Goal: Entertainment & Leisure: Browse casually

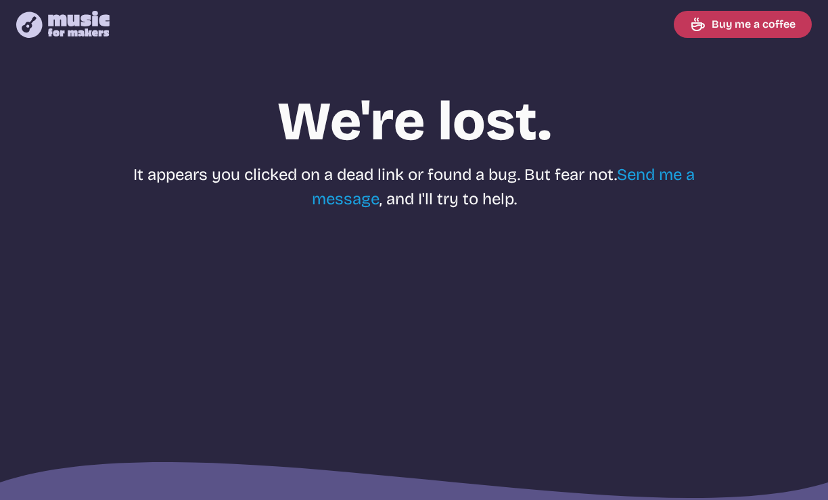
click at [75, 20] on icon at bounding box center [79, 24] width 62 height 26
select select "most popular"
click at [89, 28] on icon "Music for Makers logo" at bounding box center [62, 24] width 93 height 27
select select "most popular"
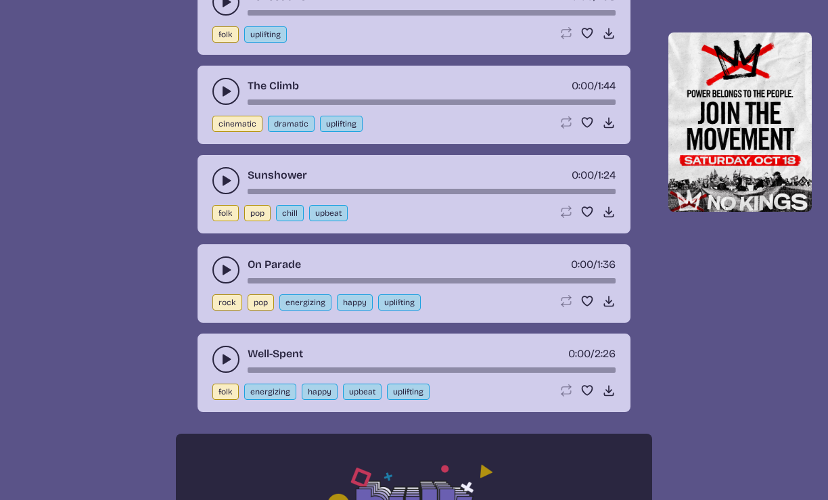
scroll to position [646, 0]
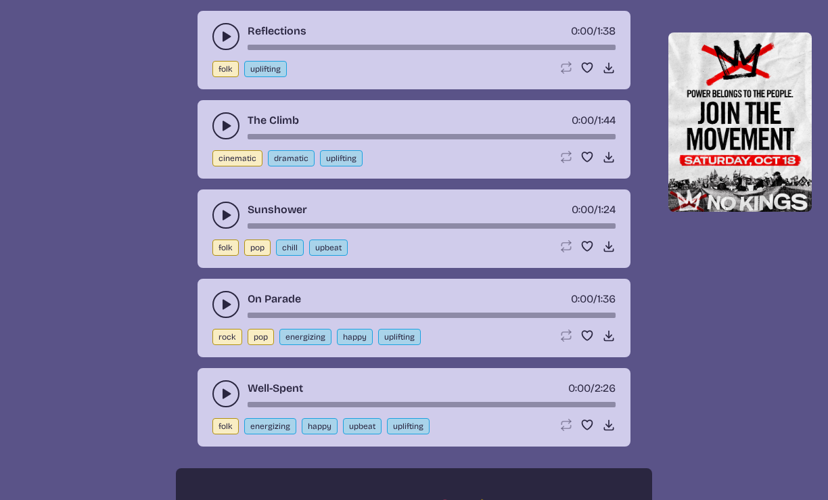
click at [227, 32] on icon "play-pause toggle" at bounding box center [226, 37] width 14 height 14
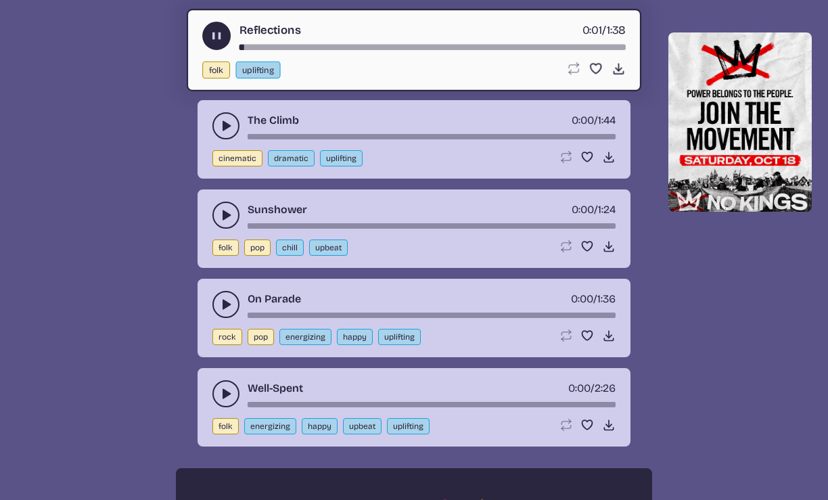
click at [216, 34] on use "play-pause toggle" at bounding box center [217, 36] width 14 height 14
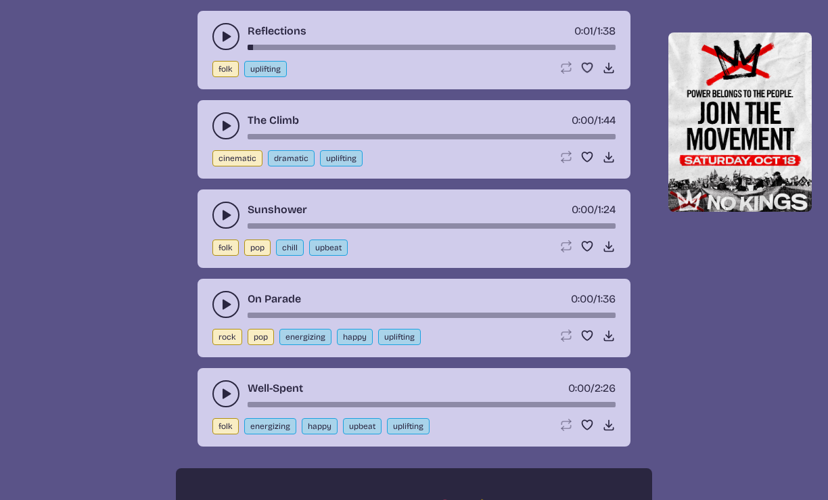
click at [221, 126] on icon "play-pause toggle" at bounding box center [226, 126] width 14 height 14
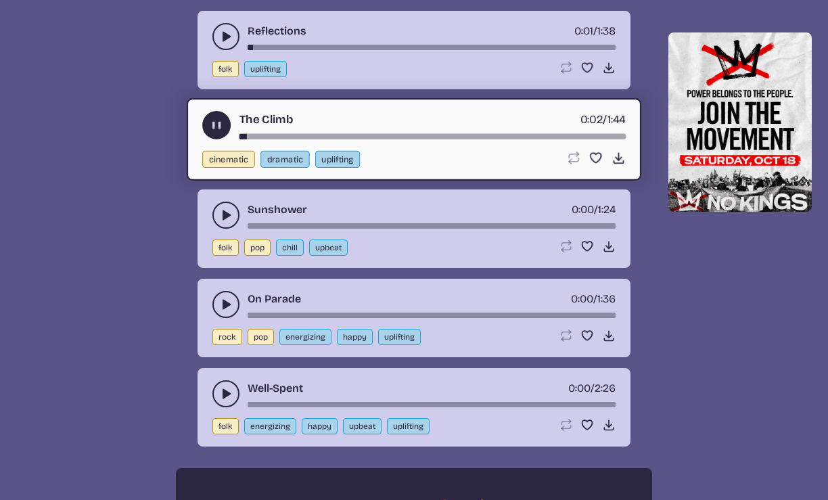
click at [221, 126] on use "play-pause toggle" at bounding box center [217, 125] width 14 height 14
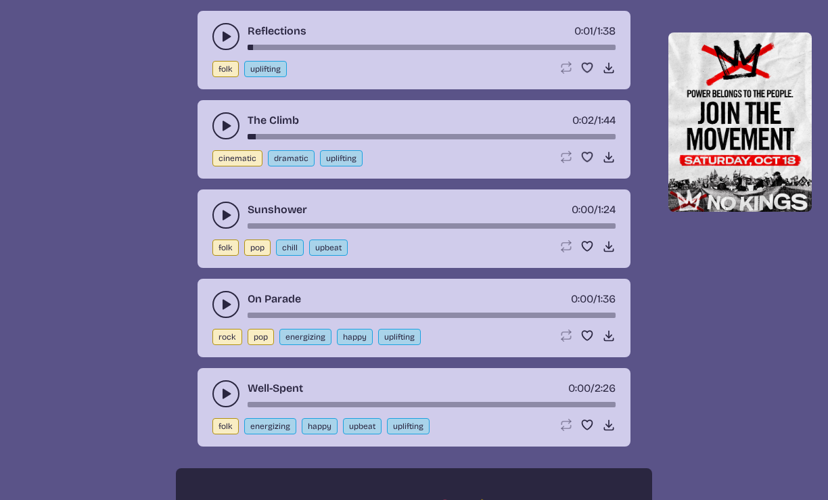
click at [224, 304] on use "play-pause toggle" at bounding box center [226, 304] width 14 height 14
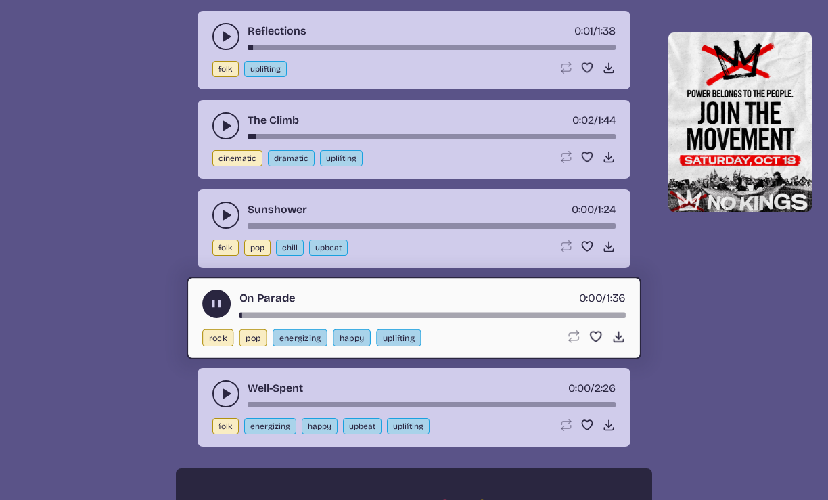
click at [224, 304] on button "play-pause toggle" at bounding box center [216, 303] width 28 height 28
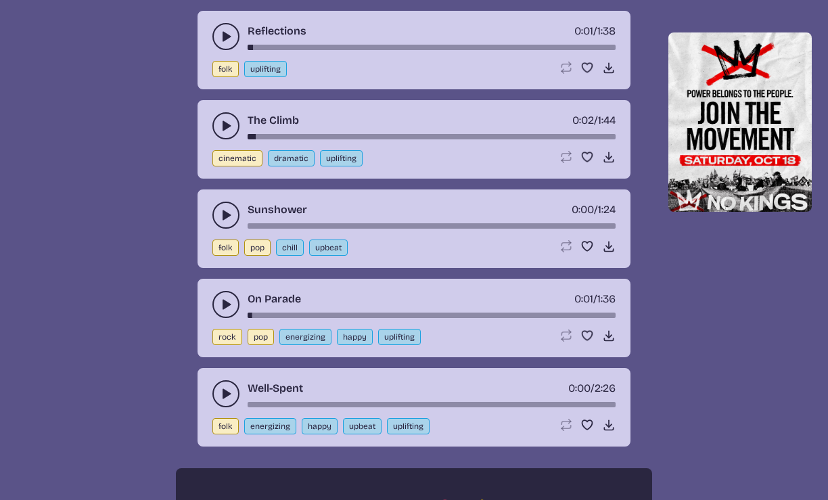
click at [225, 391] on use "play-pause toggle" at bounding box center [226, 394] width 14 height 14
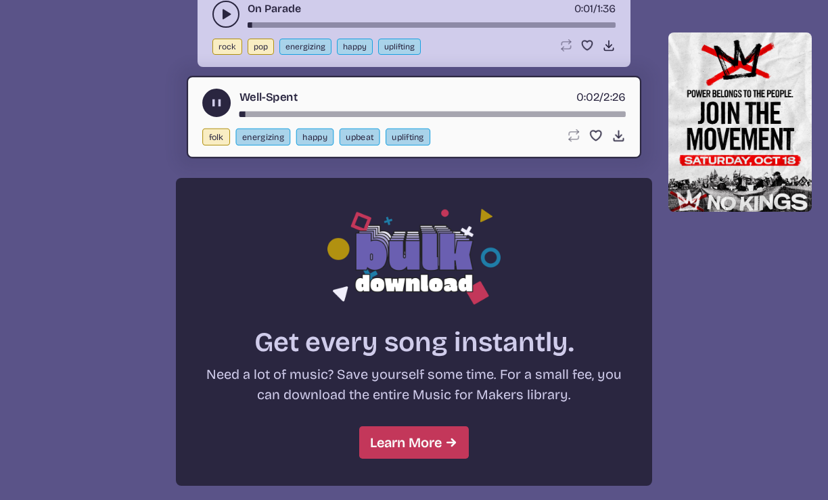
scroll to position [936, 0]
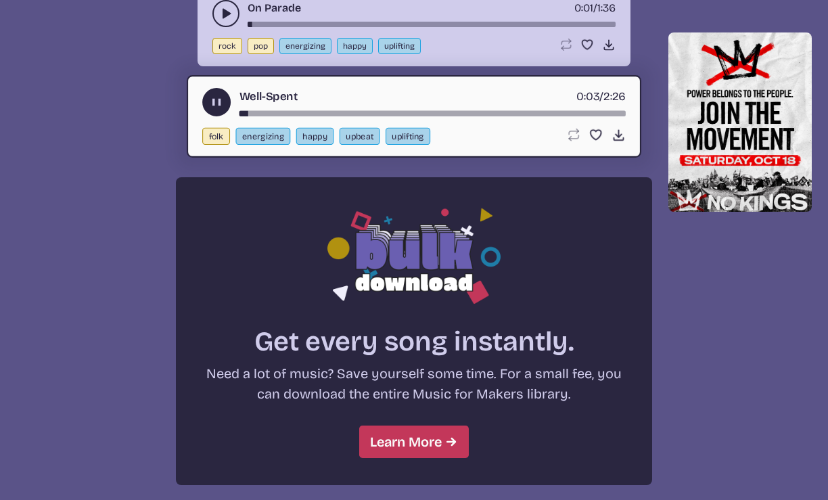
click at [214, 101] on use "play-pause toggle" at bounding box center [217, 102] width 14 height 14
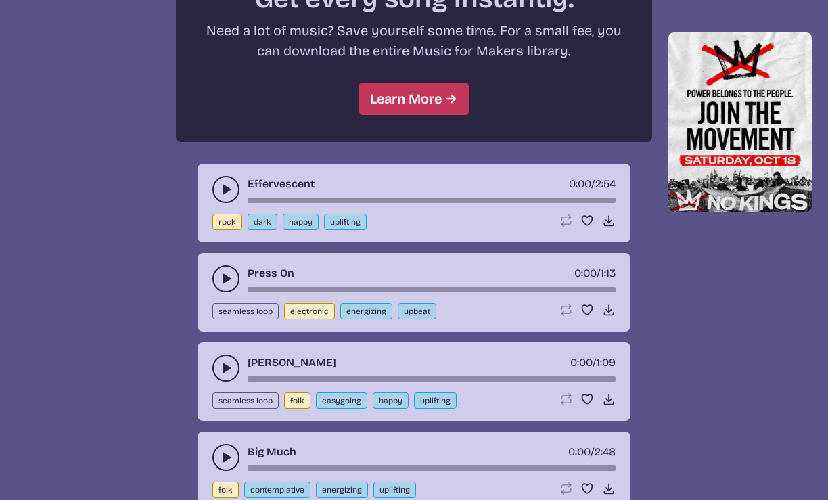
scroll to position [1322, 0]
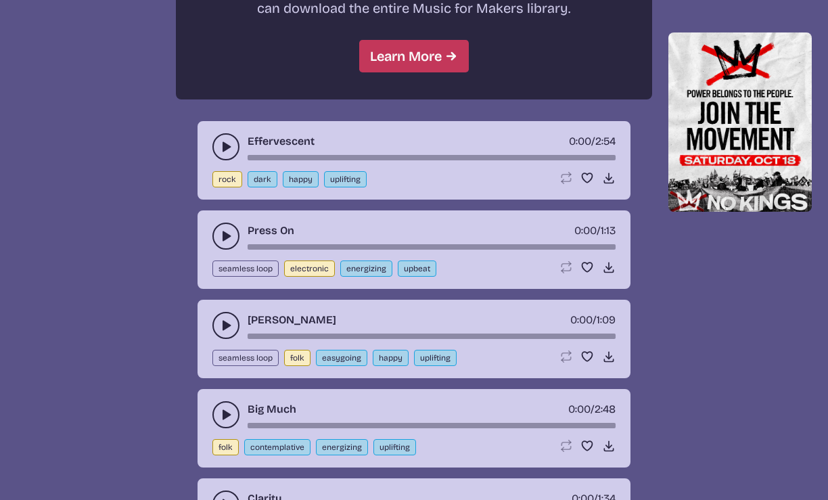
click at [218, 145] on button "play-pause toggle" at bounding box center [225, 146] width 27 height 27
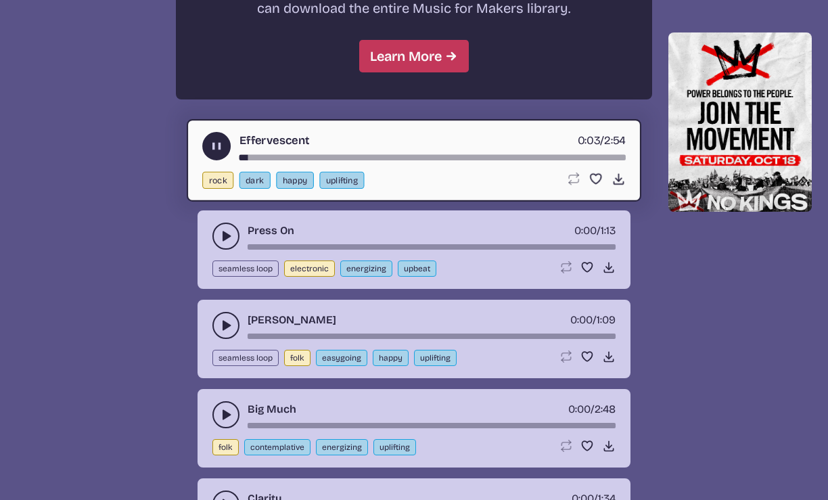
click at [218, 145] on use "play-pause toggle" at bounding box center [217, 146] width 14 height 14
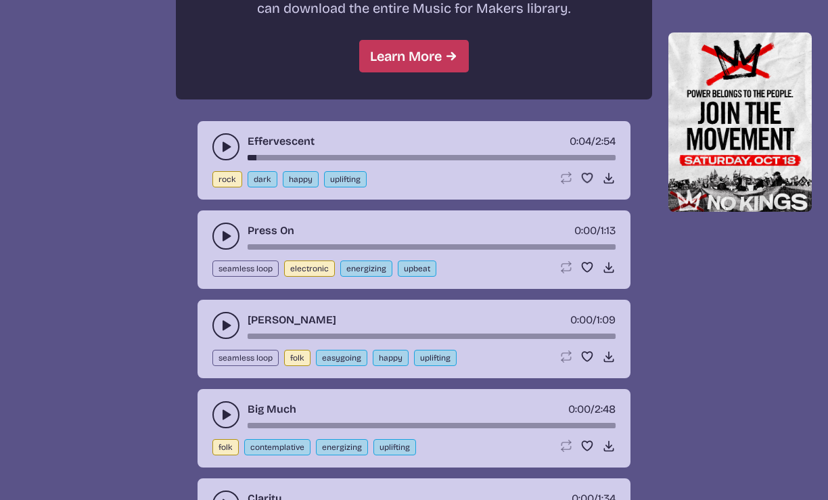
click at [222, 233] on use "play-pause toggle" at bounding box center [226, 236] width 14 height 14
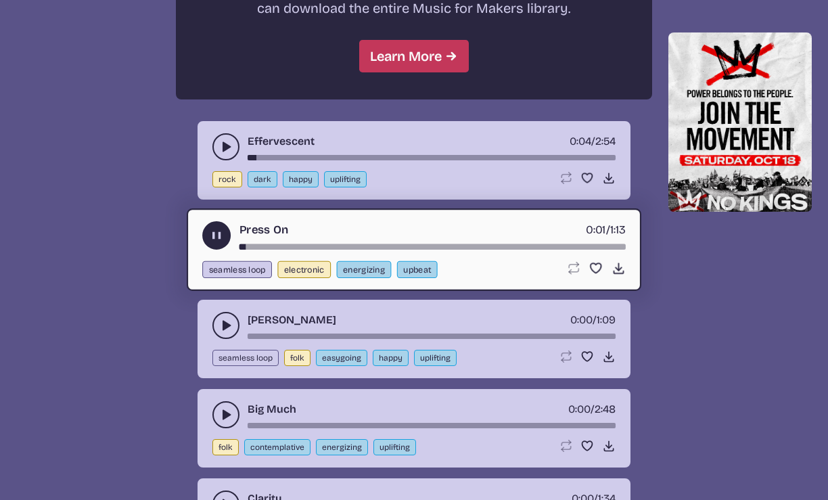
click at [222, 233] on icon "play-pause toggle" at bounding box center [217, 236] width 14 height 14
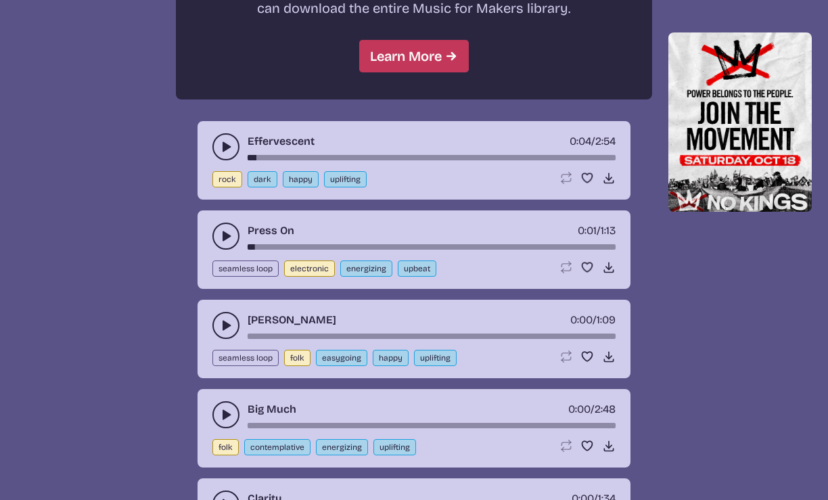
click at [223, 328] on use "play-pause toggle" at bounding box center [226, 325] width 14 height 14
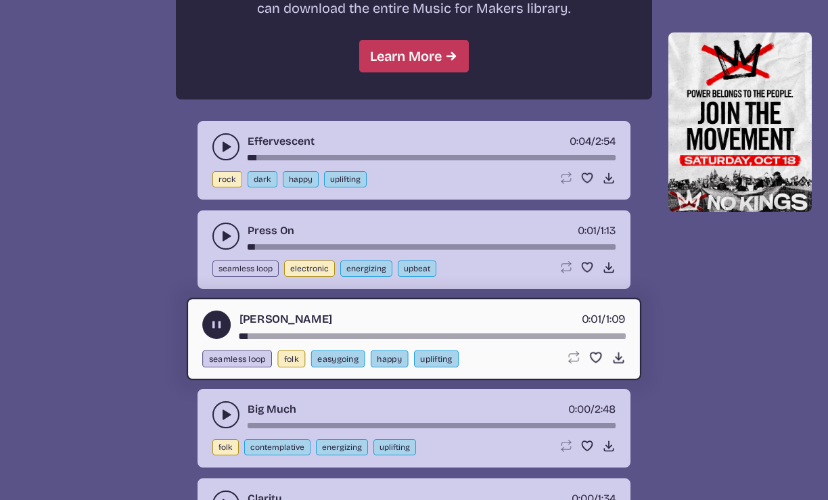
click at [218, 325] on use "play-pause toggle" at bounding box center [217, 325] width 14 height 14
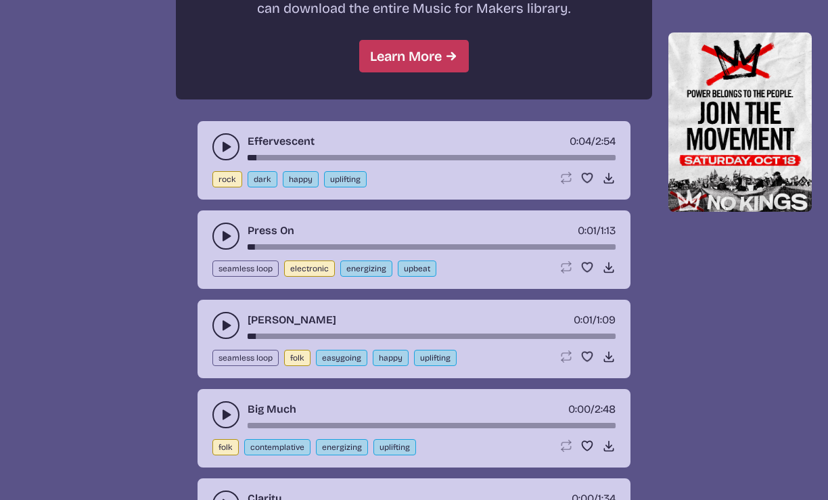
click at [219, 412] on icon "play-pause toggle" at bounding box center [226, 415] width 14 height 14
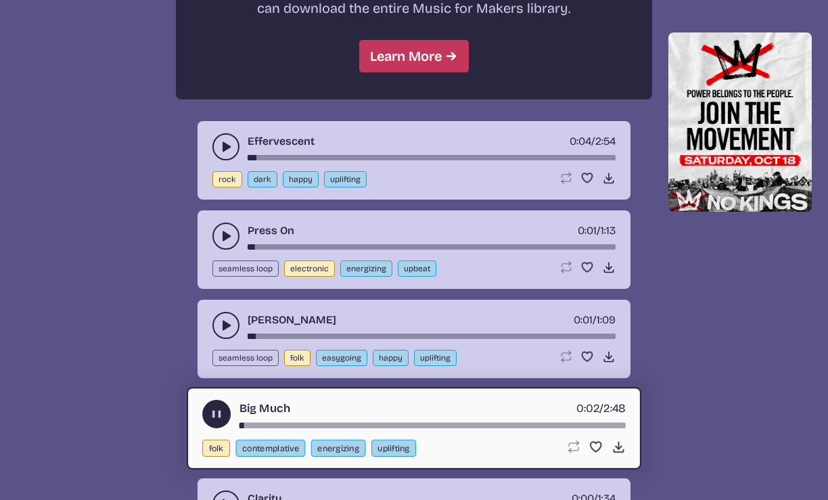
click at [219, 412] on use "play-pause toggle" at bounding box center [217, 414] width 14 height 14
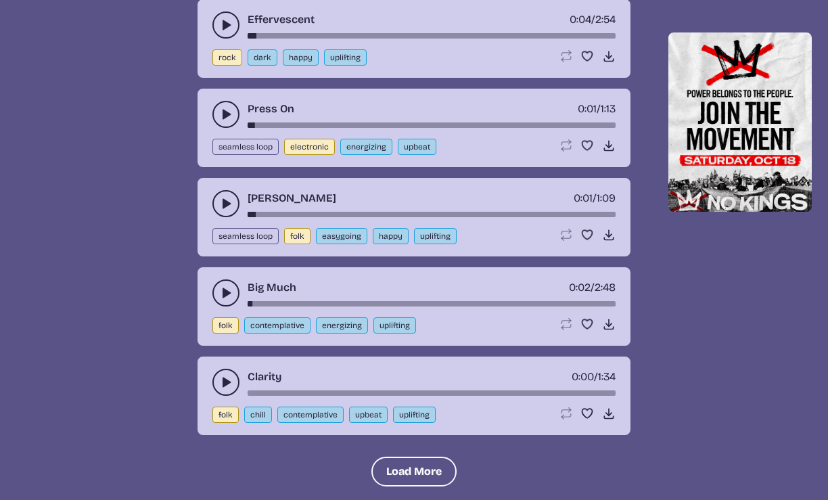
scroll to position [1446, 0]
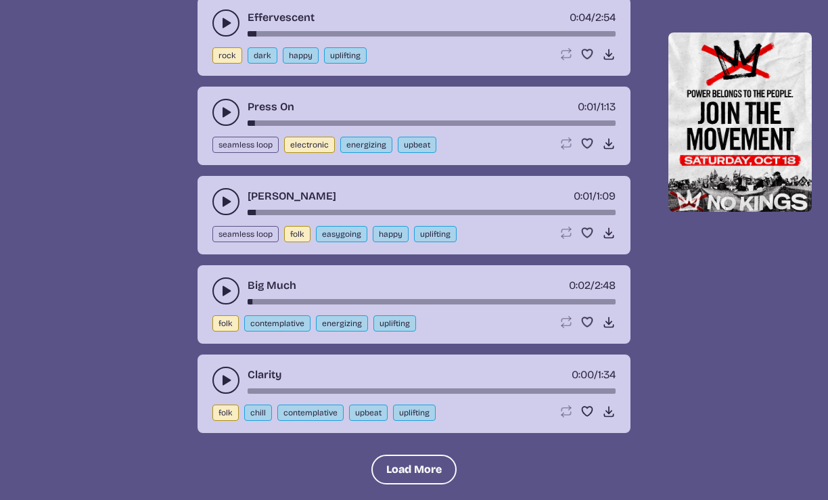
click at [220, 373] on icon "play-pause toggle" at bounding box center [226, 380] width 14 height 14
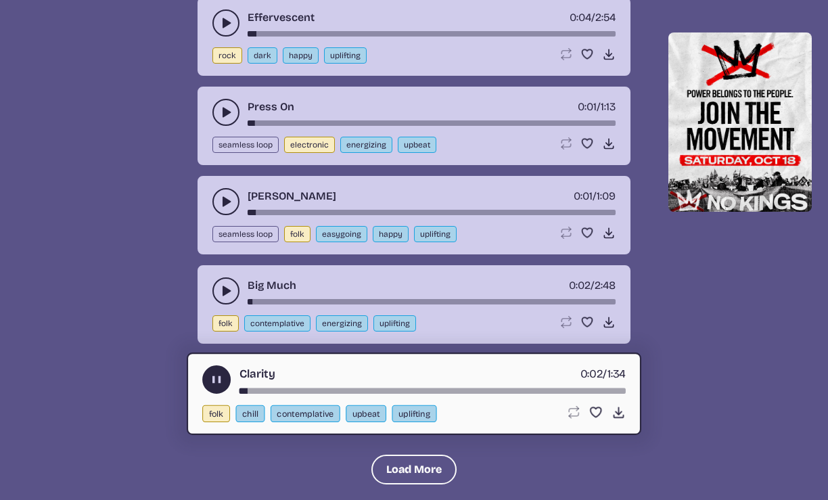
click at [219, 377] on use "play-pause toggle" at bounding box center [217, 380] width 14 height 14
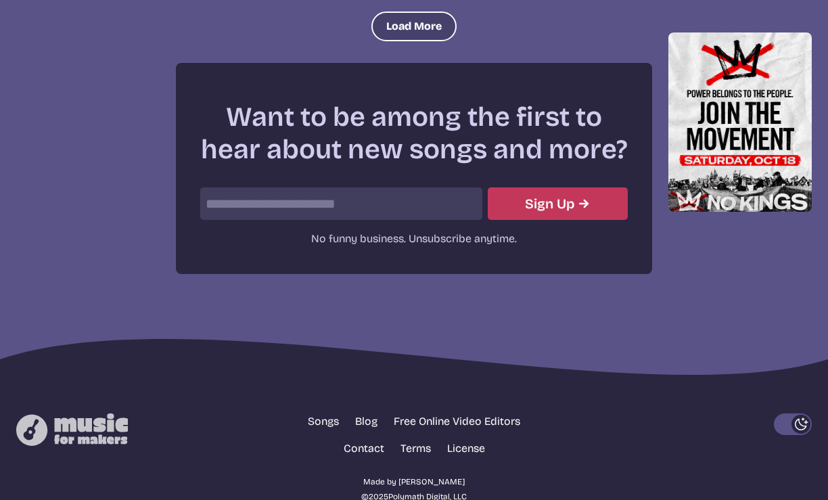
scroll to position [1892, 0]
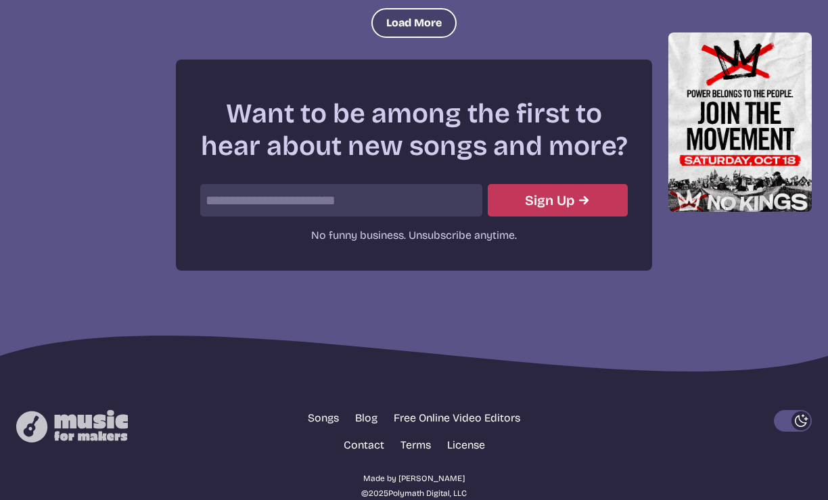
click at [412, 20] on button "Load More" at bounding box center [413, 23] width 85 height 30
click at [414, 22] on button "Load More" at bounding box center [413, 24] width 85 height 30
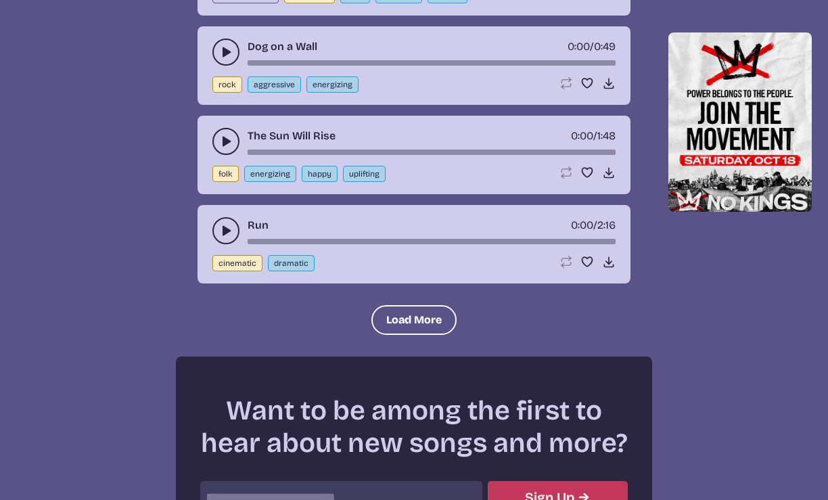
scroll to position [4082, 0]
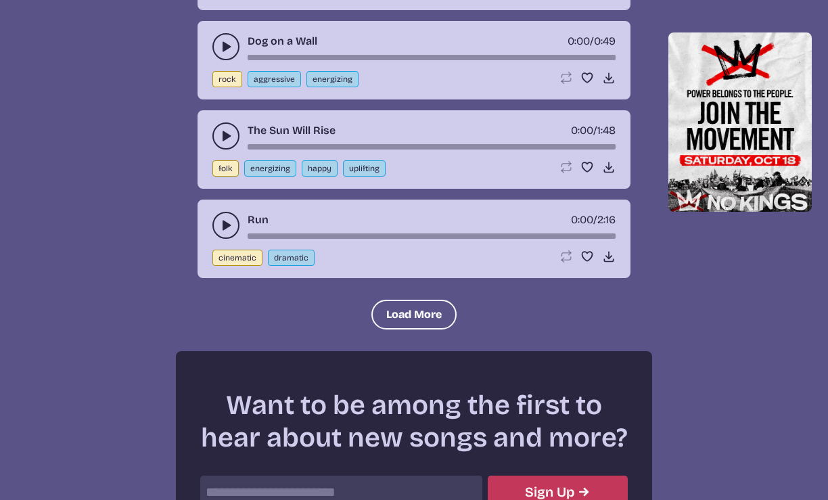
click at [223, 227] on use "play-pause toggle" at bounding box center [226, 225] width 14 height 14
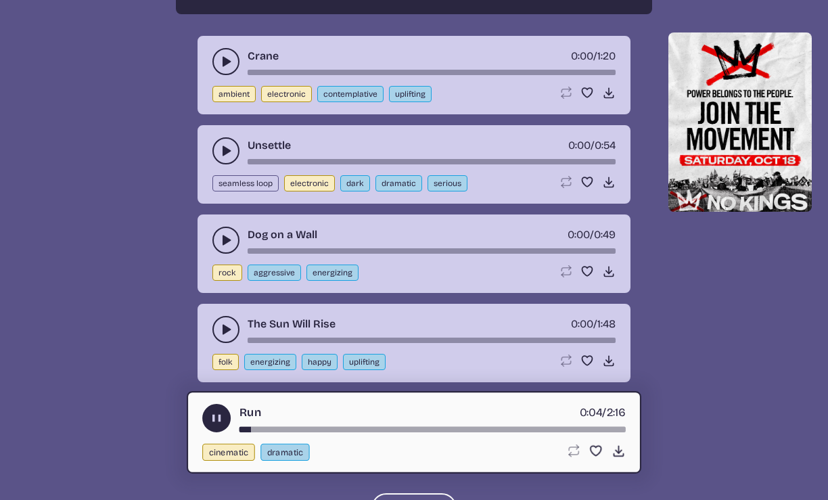
scroll to position [3884, 0]
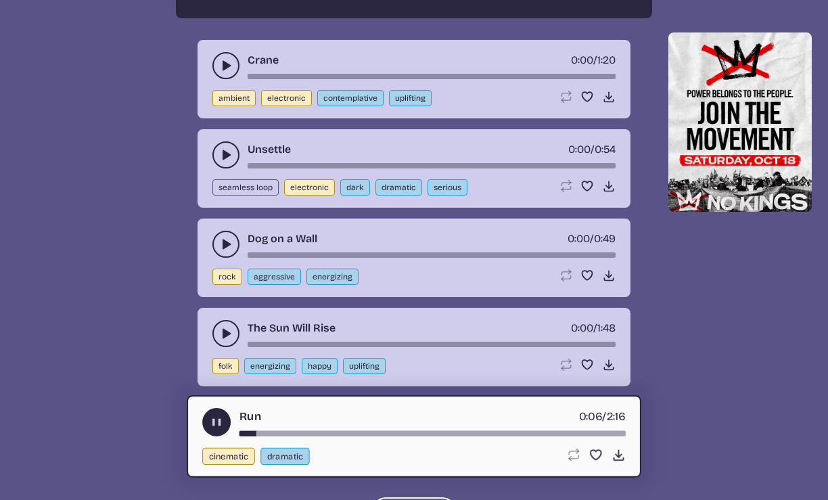
click at [220, 65] on icon "play-pause toggle" at bounding box center [226, 66] width 14 height 14
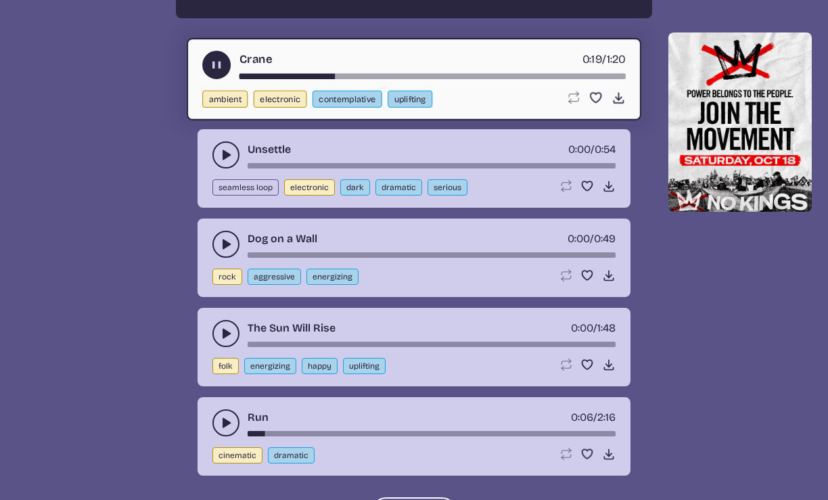
click at [216, 66] on icon "play-pause toggle" at bounding box center [217, 64] width 14 height 14
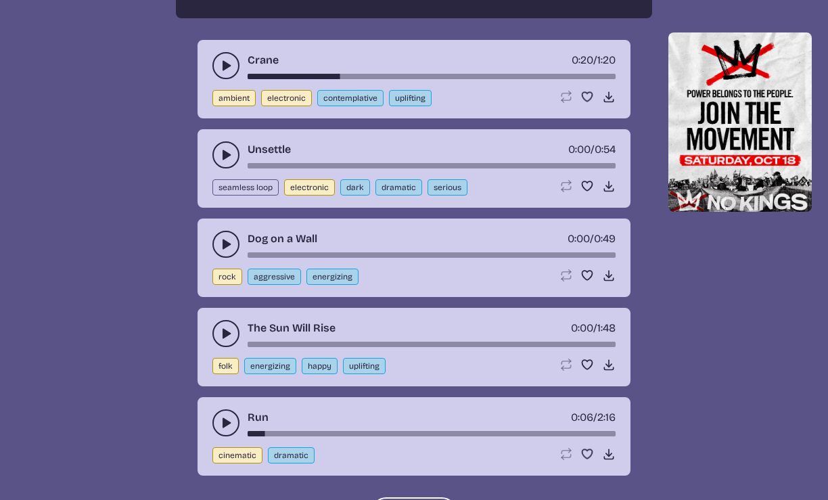
click at [222, 320] on button "play-pause toggle" at bounding box center [225, 333] width 27 height 27
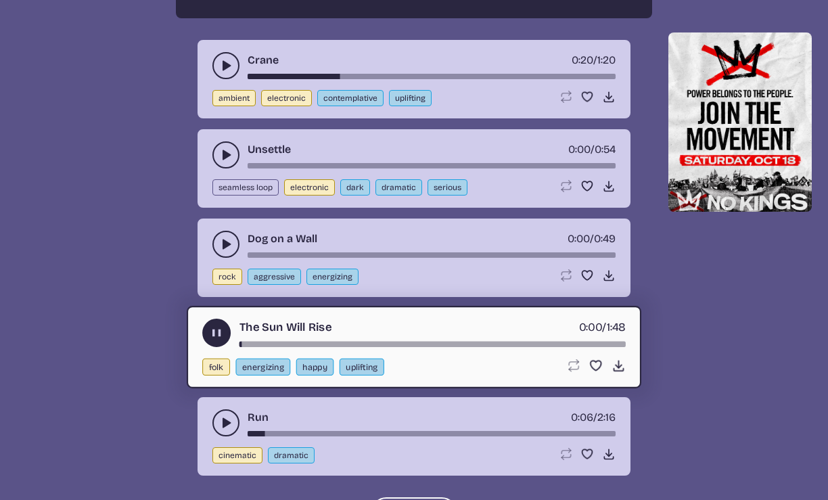
click at [222, 320] on button "play-pause toggle" at bounding box center [216, 332] width 28 height 28
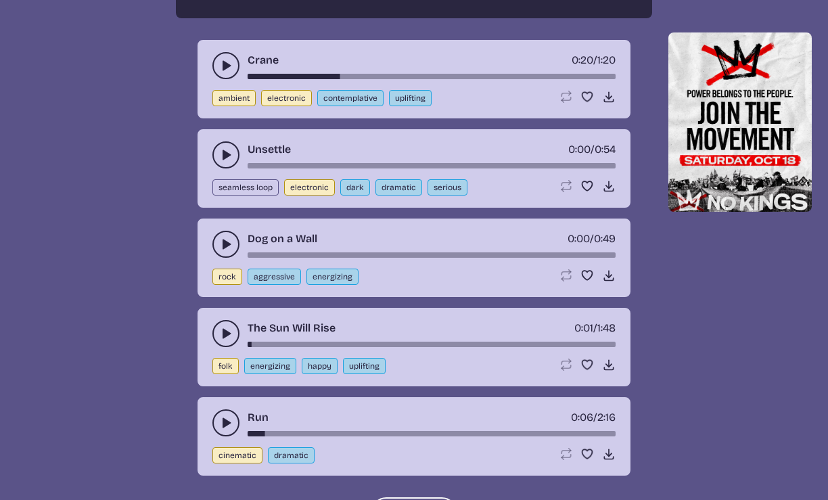
click at [224, 240] on use "play-pause toggle" at bounding box center [226, 244] width 14 height 14
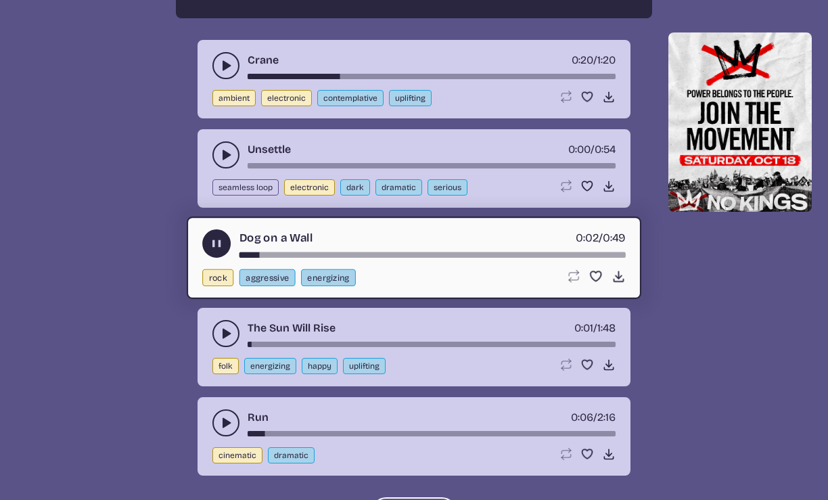
click at [214, 245] on use "play-pause toggle" at bounding box center [217, 243] width 14 height 14
